Goal: Find specific page/section: Find specific page/section

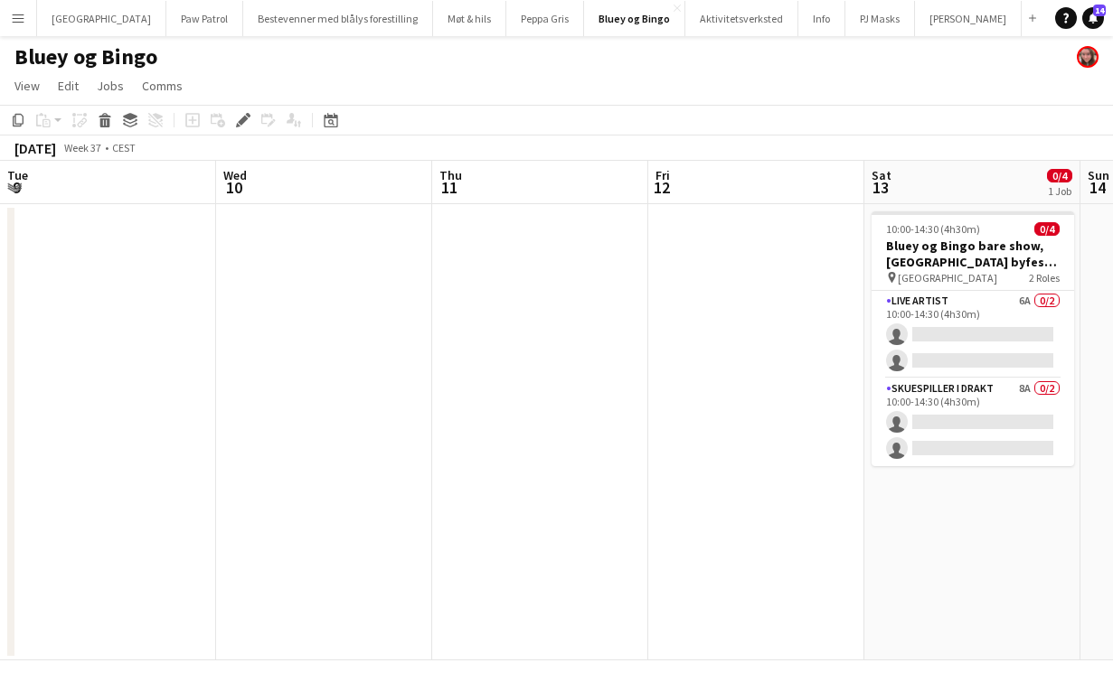
scroll to position [0, 570]
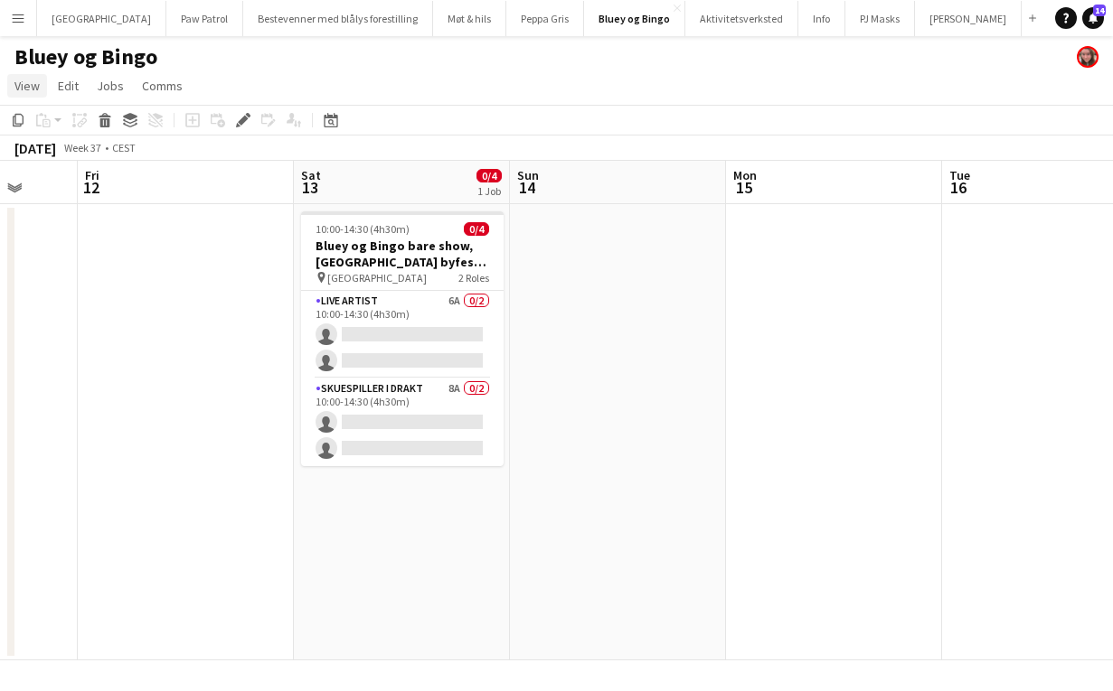
click at [22, 80] on span "View" at bounding box center [26, 86] width 25 height 16
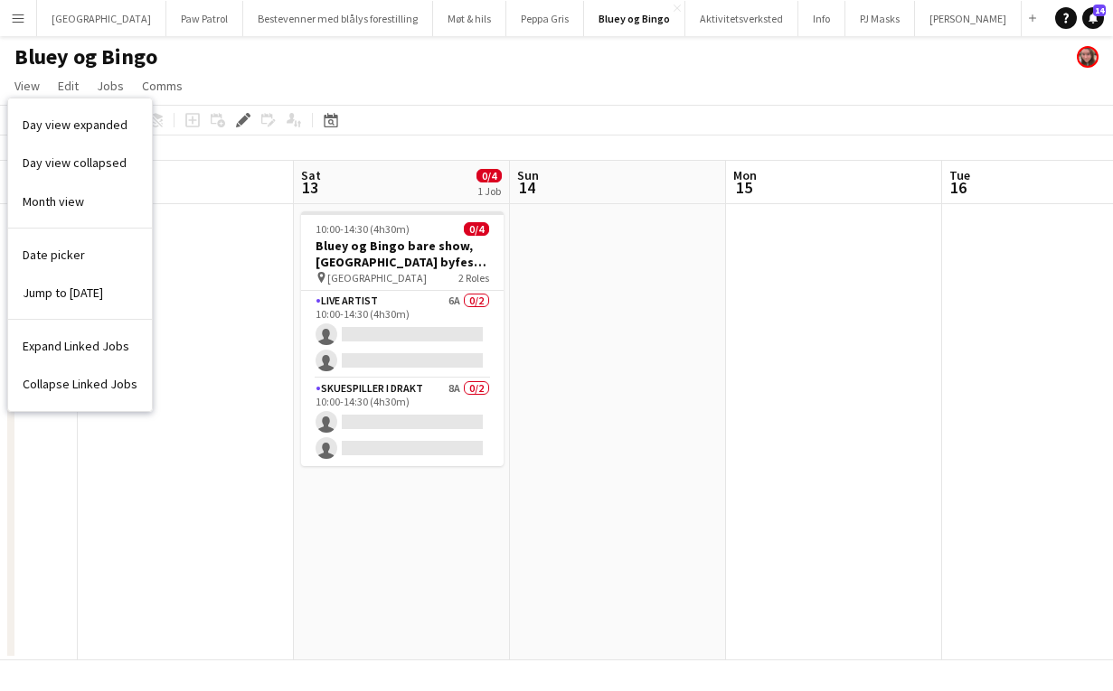
click at [22, 28] on button "Menu" at bounding box center [18, 18] width 36 height 36
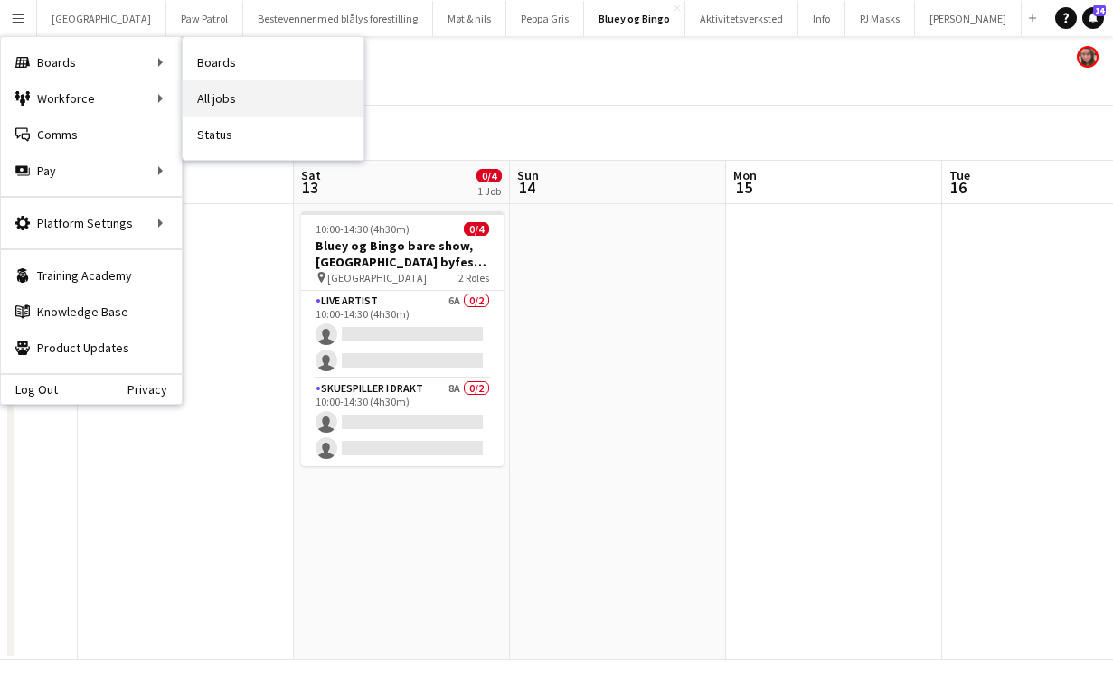
click at [221, 93] on link "All jobs" at bounding box center [273, 98] width 181 height 36
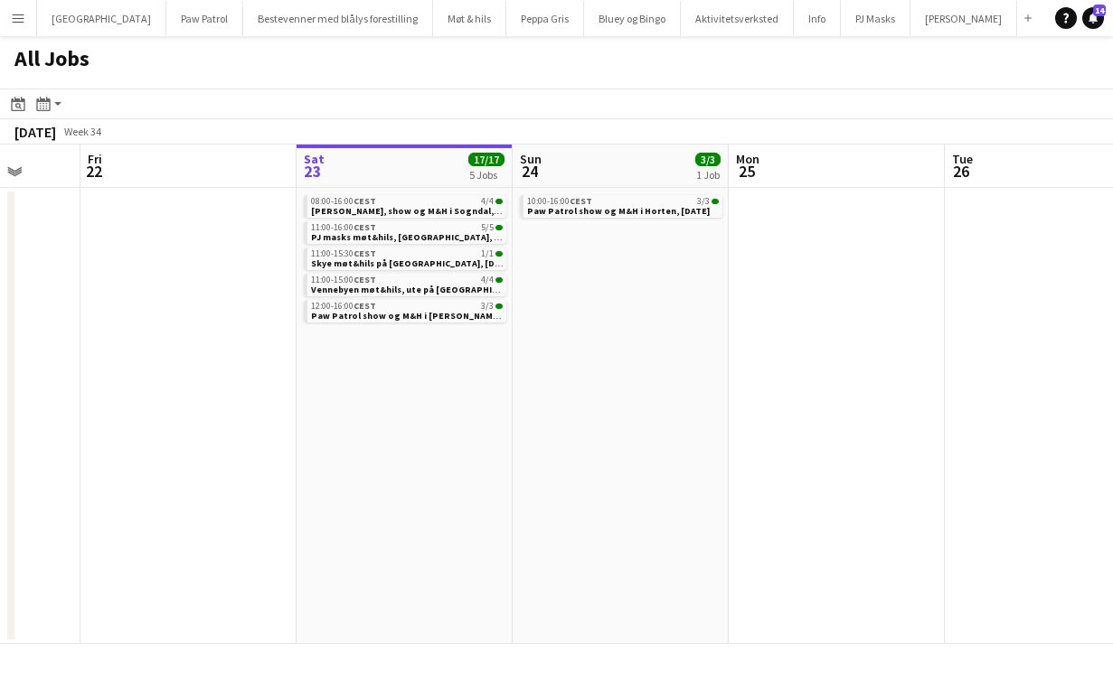
scroll to position [0, 575]
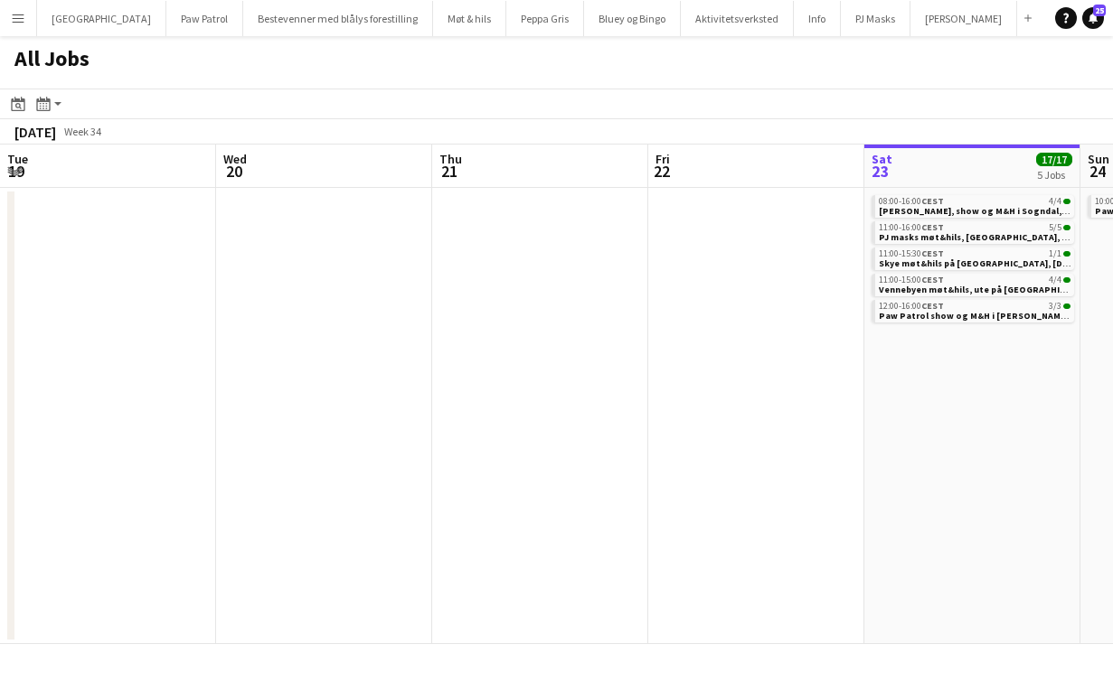
scroll to position [0, 432]
